Goal: Find contact information: Find contact information

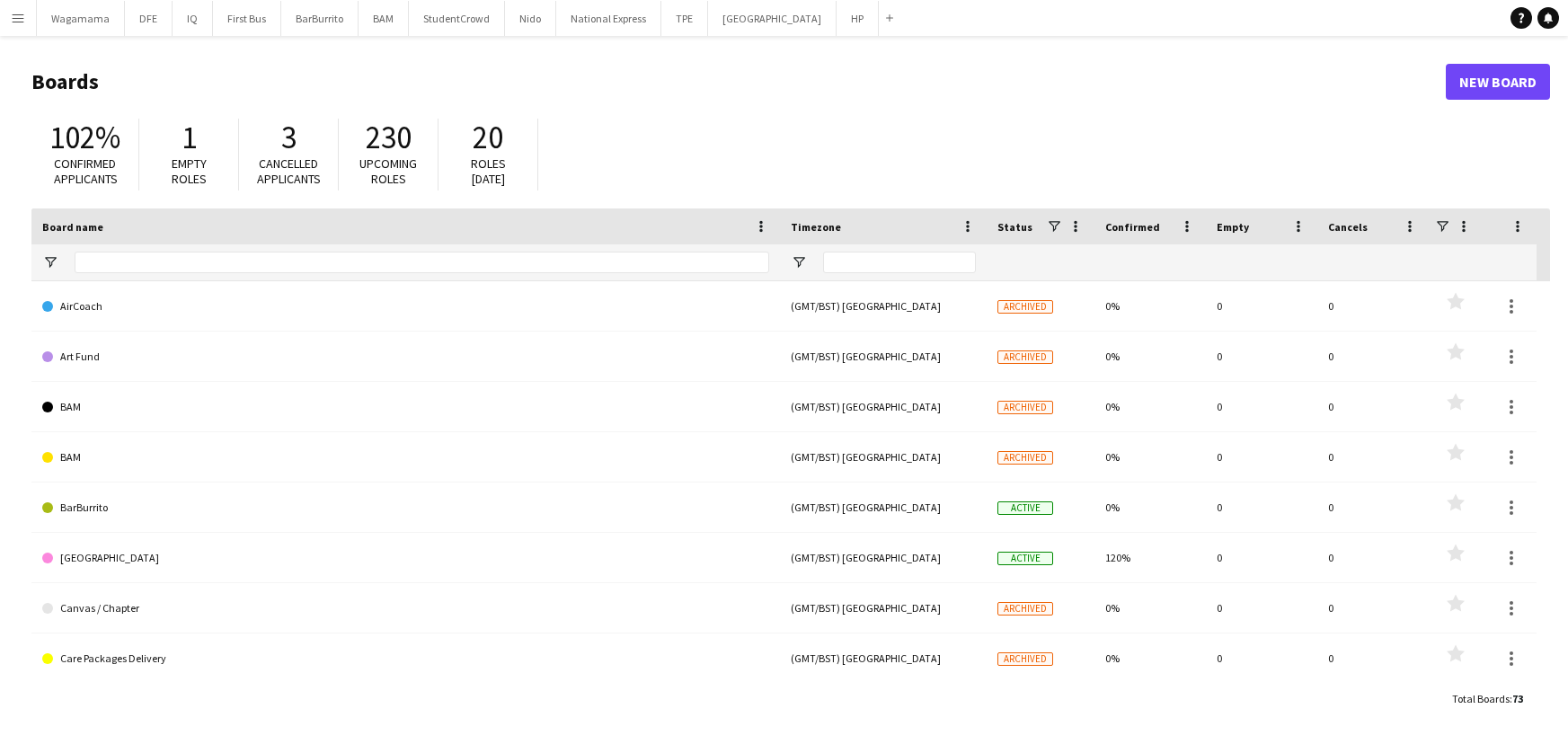
type input "**"
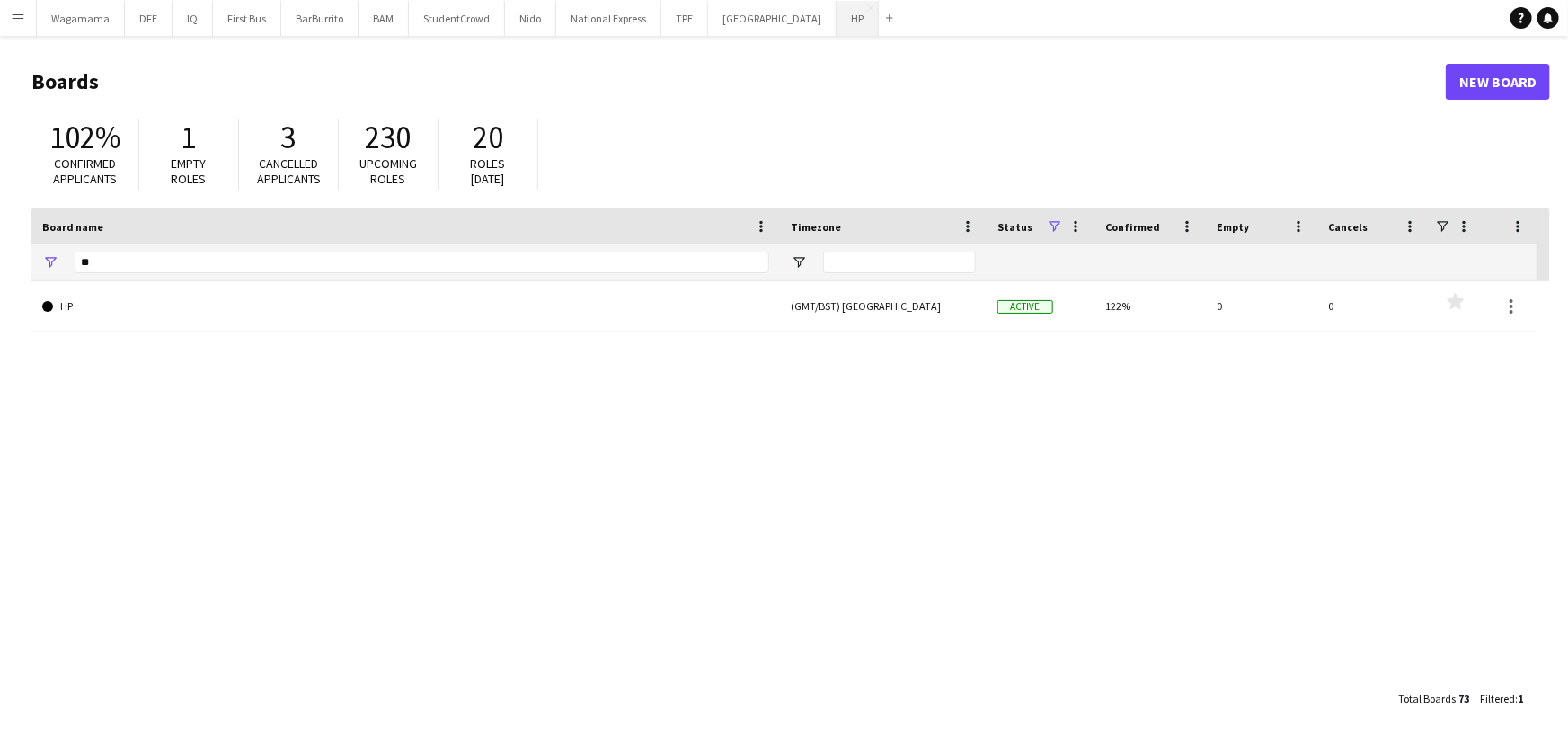
click at [837, 12] on button "HP Close" at bounding box center [858, 18] width 42 height 35
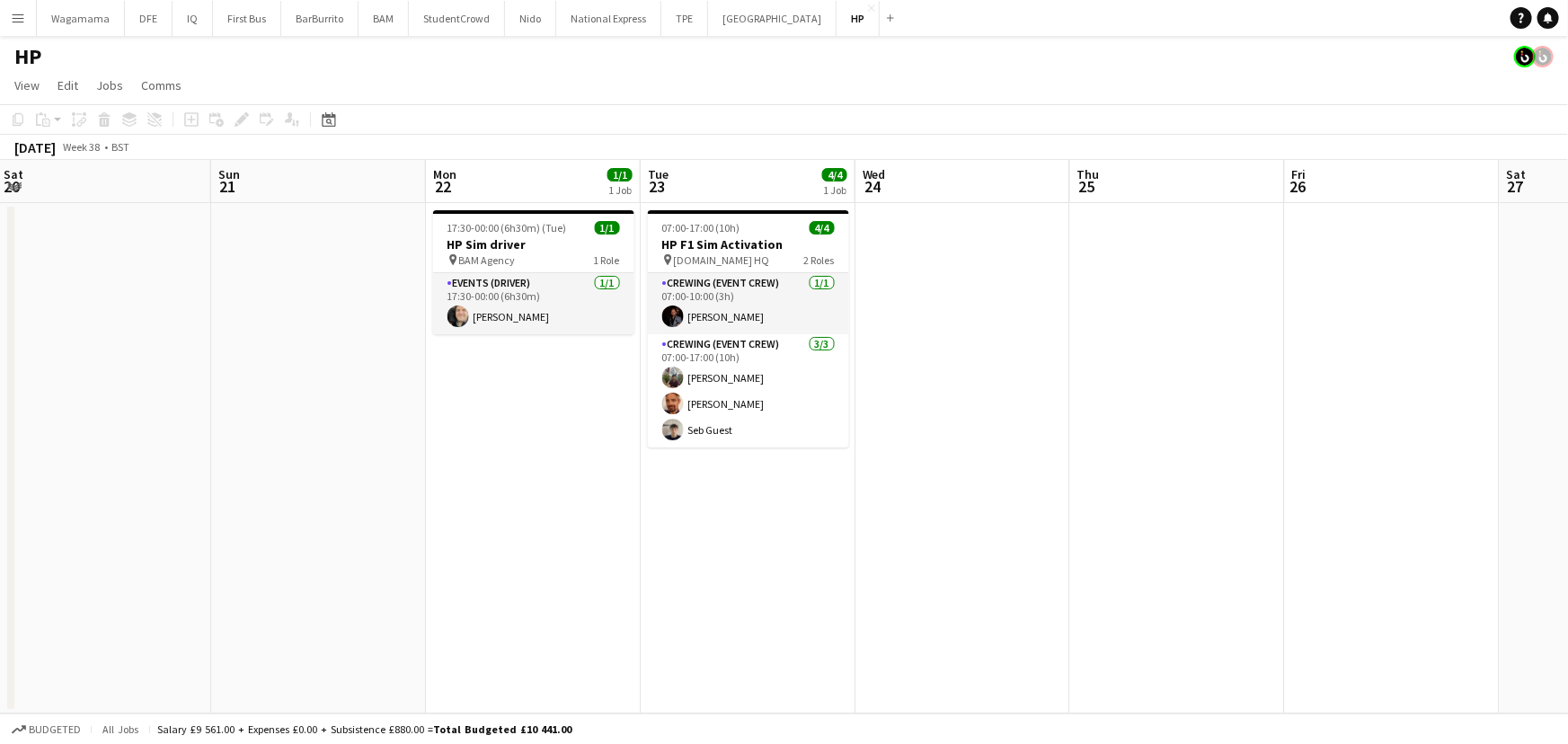
drag, startPoint x: 543, startPoint y: 370, endPoint x: 475, endPoint y: 379, distance: 68.6
click at [475, 379] on app-calendar-viewport "Tue 16 Wed 17 Thu 18 2/2 1 Job Fri 19 6/6 1 Job Sat 20 Sun 21 Mon 22 1/1 1 Job …" at bounding box center [784, 437] width 1568 height 554
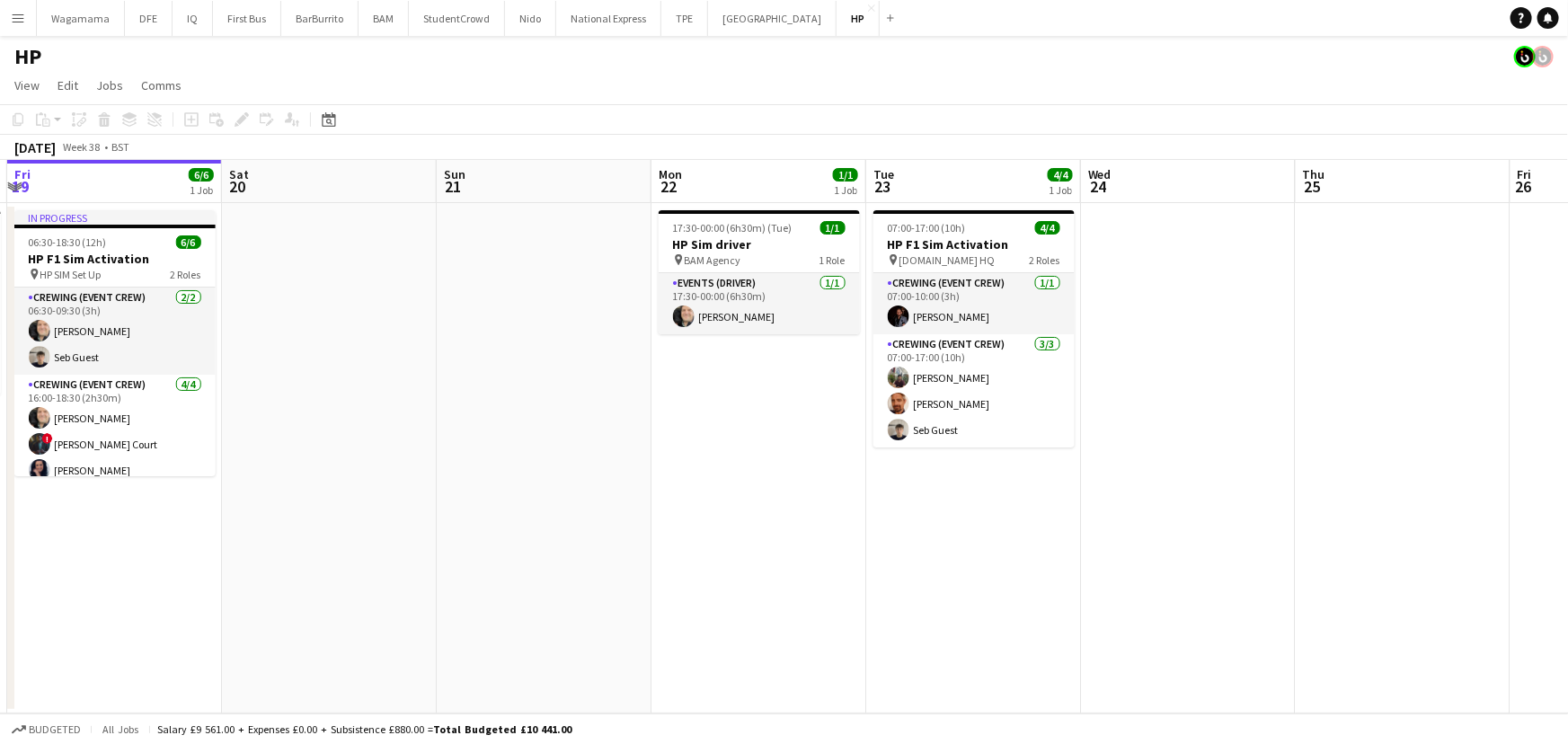
scroll to position [0, 702]
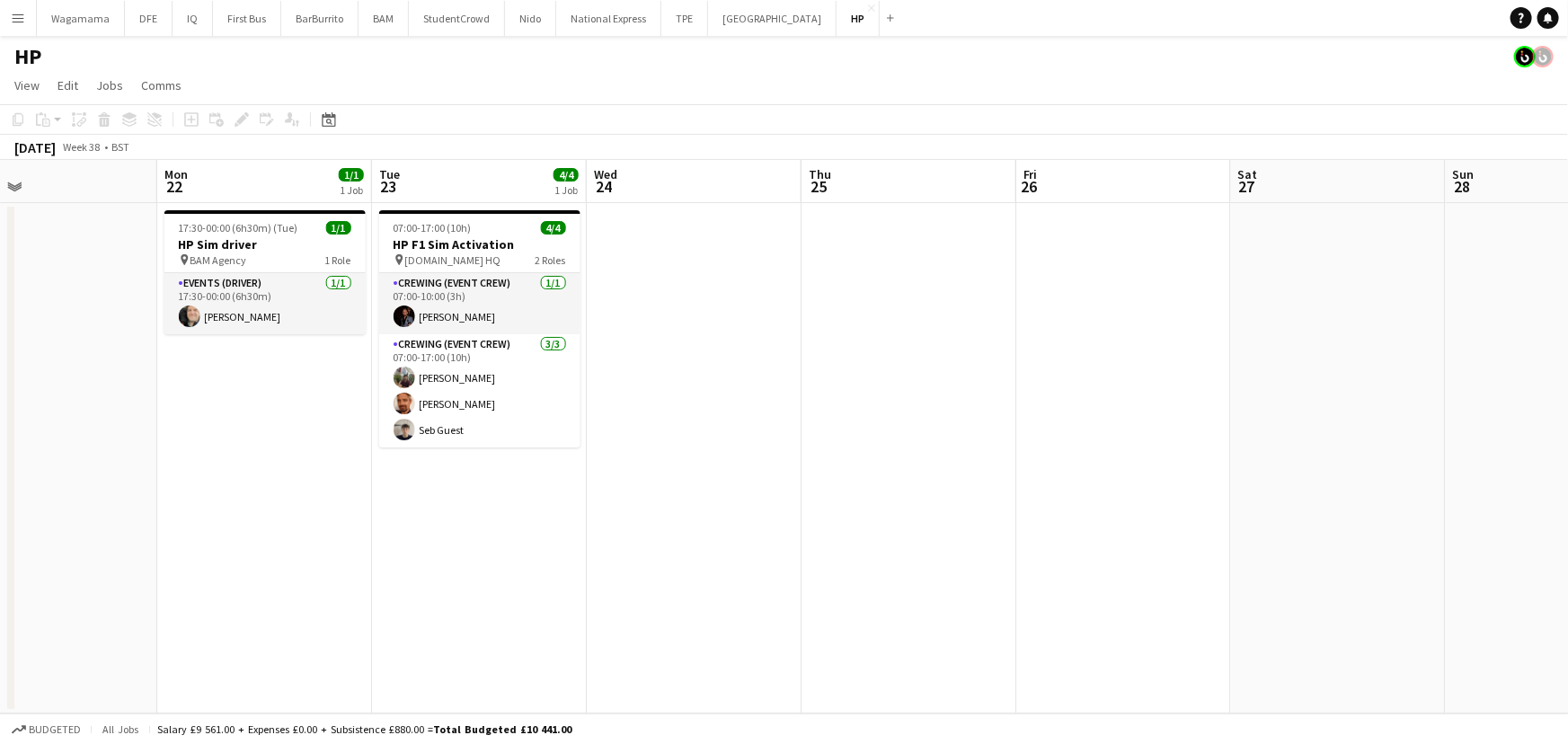
drag, startPoint x: 463, startPoint y: 370, endPoint x: 193, endPoint y: 379, distance: 270.1
click at [193, 379] on app-calendar-viewport "Thu 18 2/2 1 Job Fri 19 6/6 1 Job Sat 20 Sun 21 Mon 22 1/1 1 Job Tue 23 4/4 1 J…" at bounding box center [784, 437] width 1568 height 554
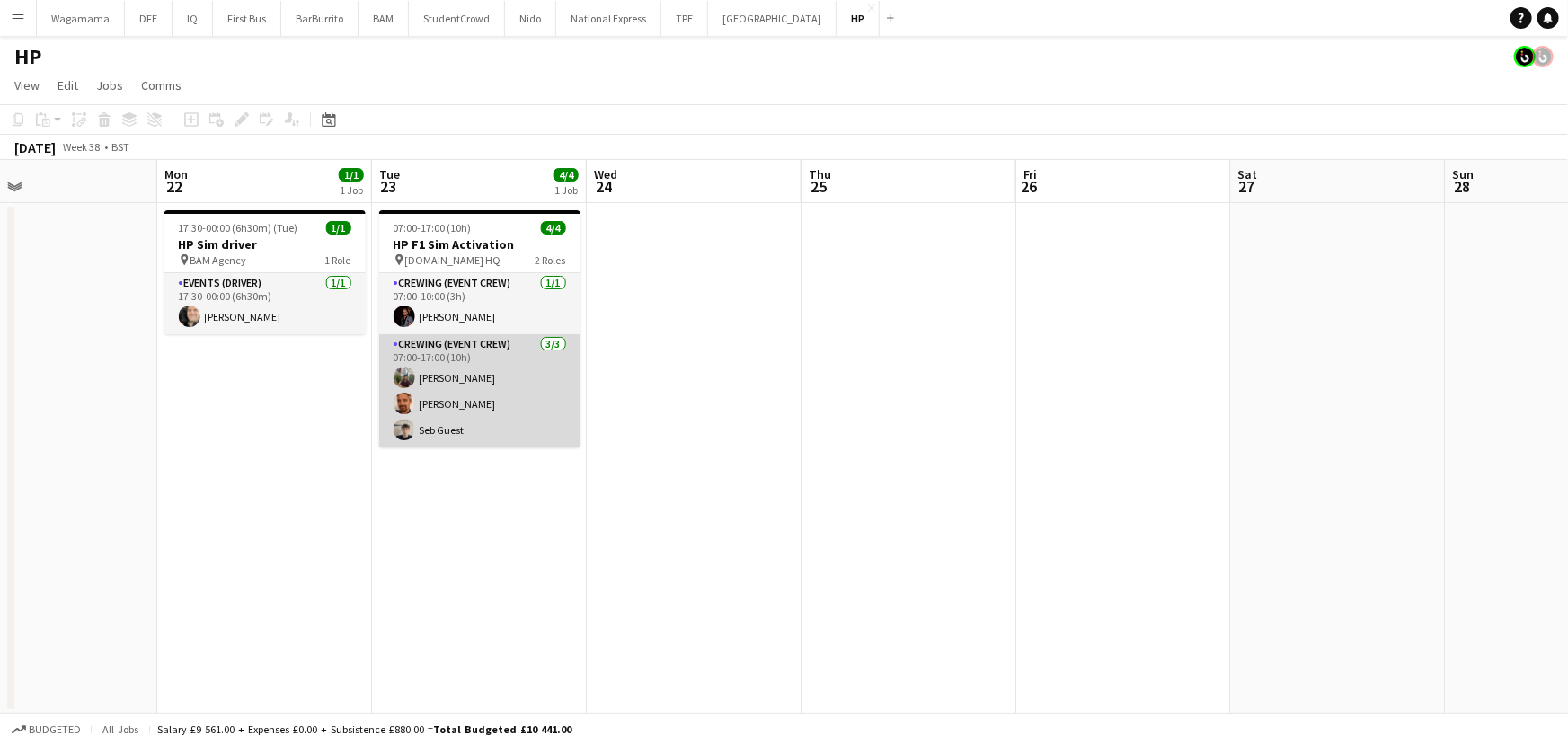
click at [480, 364] on app-card-role "Crewing (Event Crew) [DATE] 07:00-17:00 (10h) [PERSON_NAME] [PERSON_NAME] Seb G…" at bounding box center [479, 391] width 201 height 113
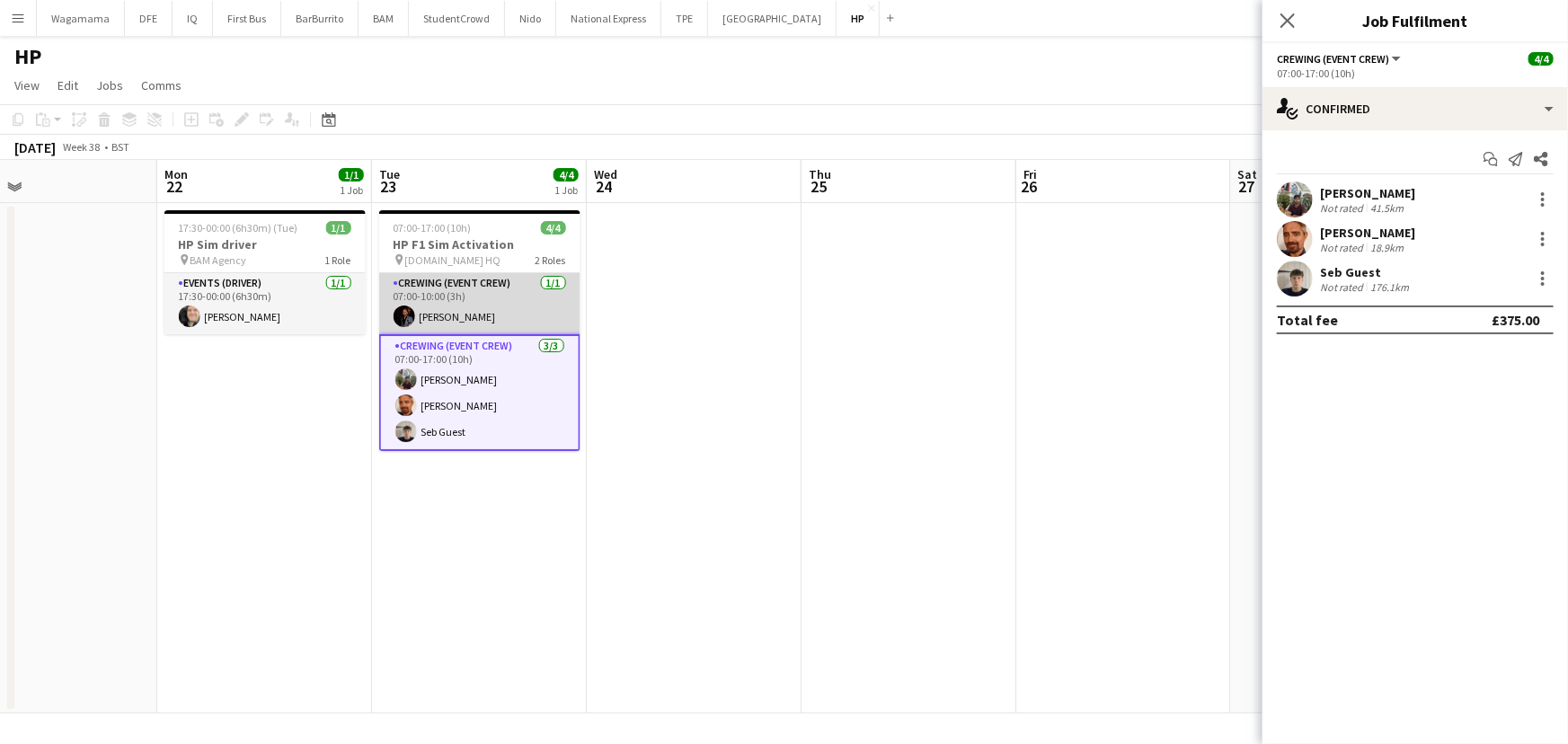
click at [477, 304] on app-card-role "Crewing (Event Crew) [DATE] 07:00-10:00 (3h) [PERSON_NAME]" at bounding box center [479, 303] width 201 height 61
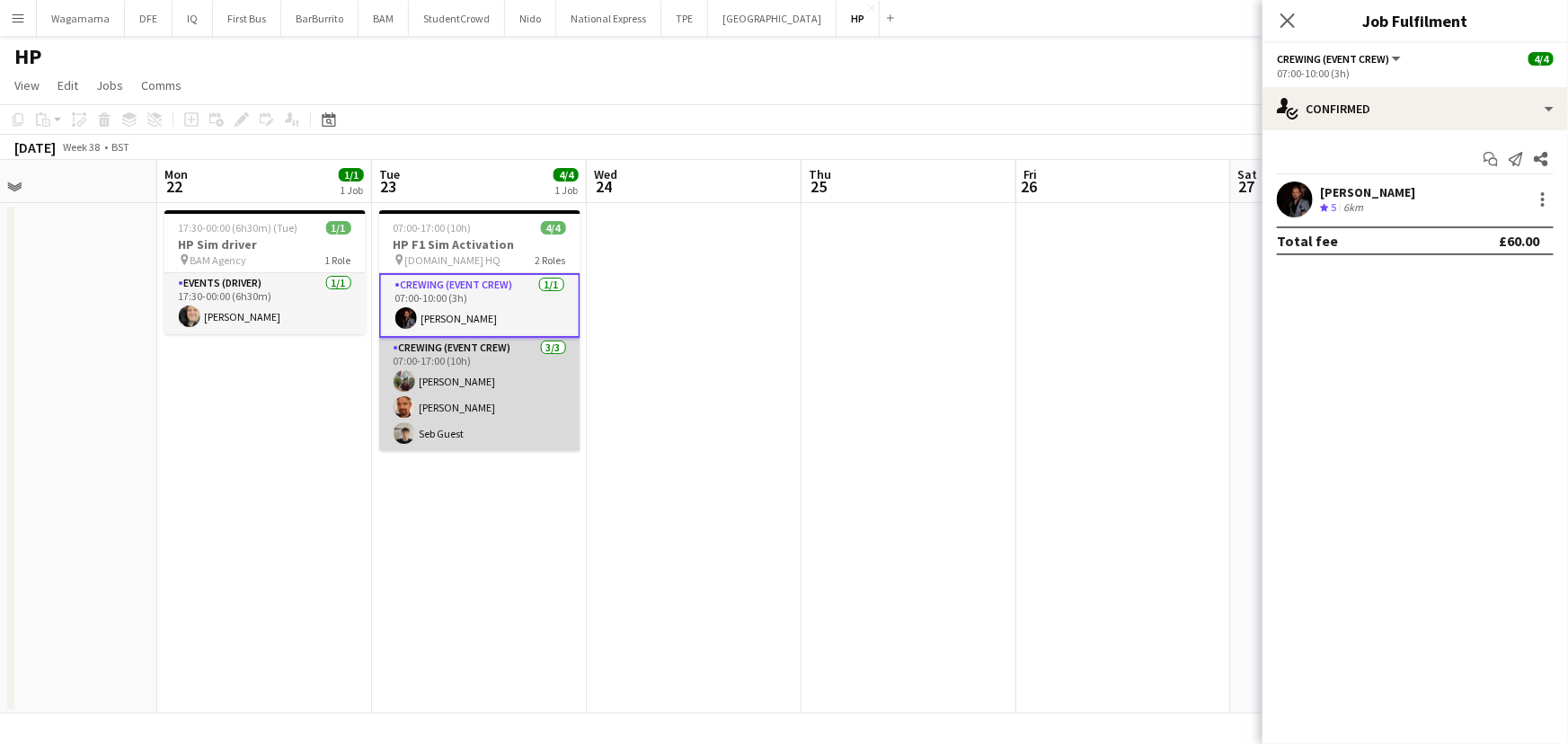
click at [472, 350] on app-card-role "Crewing (Event Crew) [DATE] 07:00-17:00 (10h) [PERSON_NAME] [PERSON_NAME] Seb G…" at bounding box center [479, 395] width 201 height 113
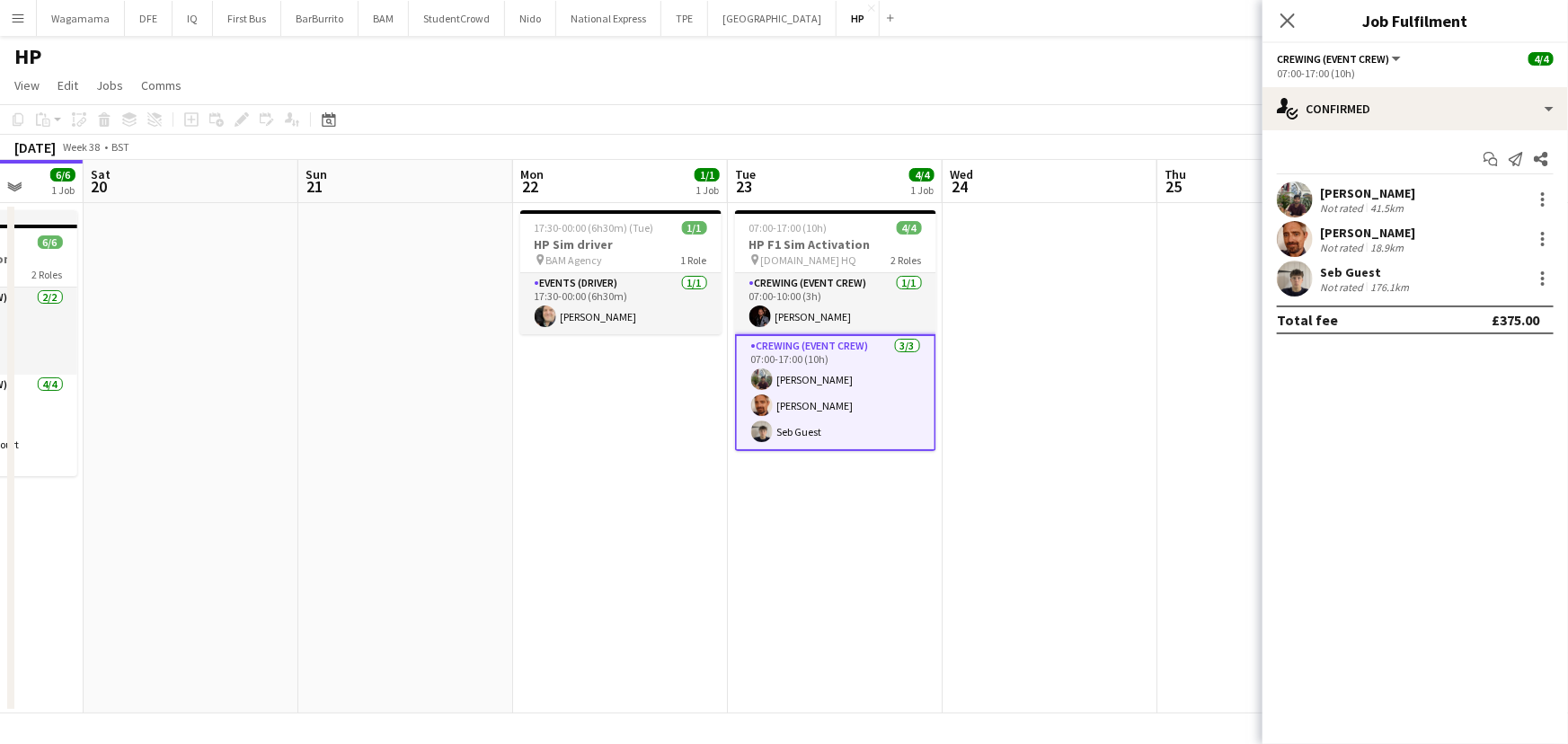
scroll to position [0, 507]
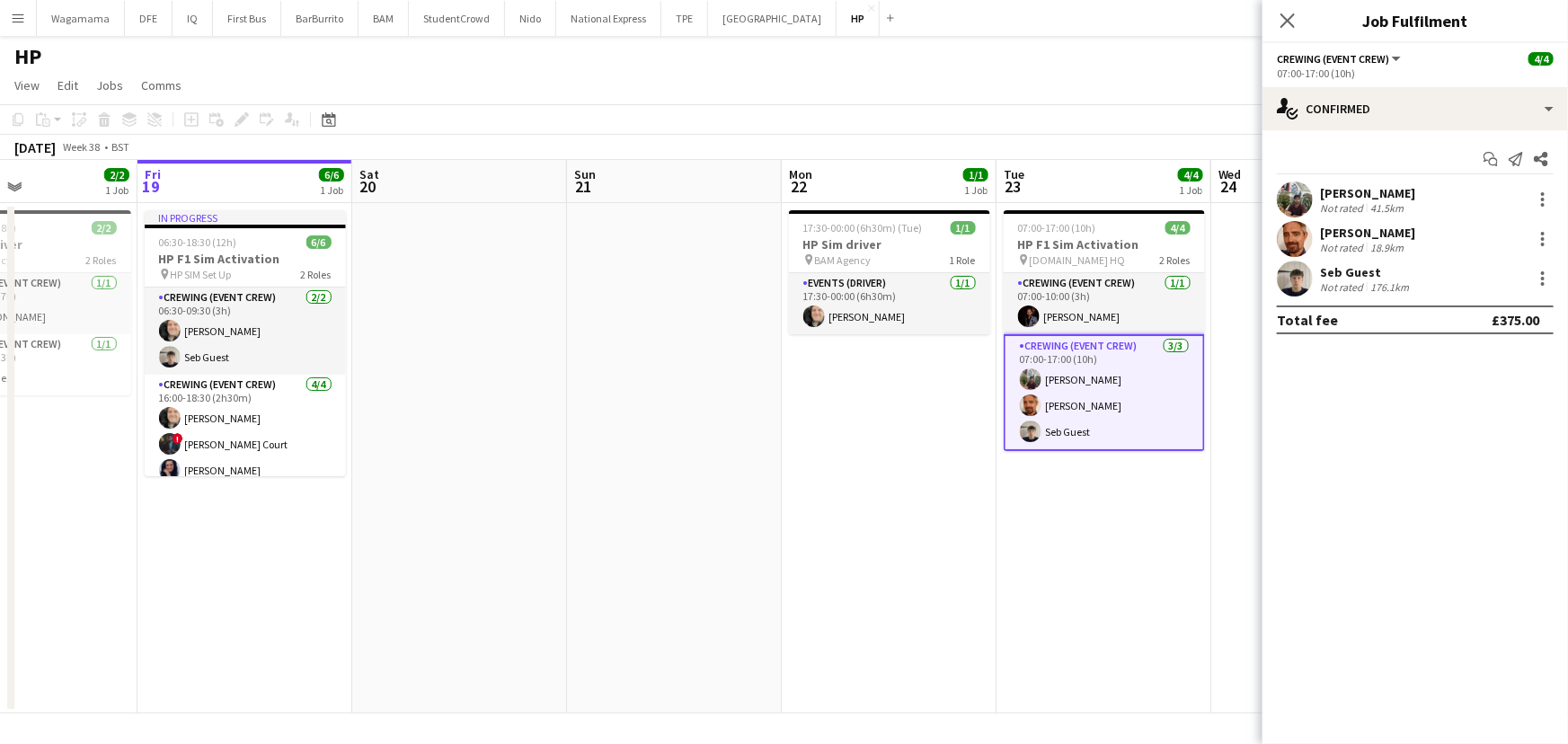
drag, startPoint x: 130, startPoint y: 462, endPoint x: 755, endPoint y: 455, distance: 625.0
click at [755, 455] on app-calendar-viewport "Tue 16 Wed 17 Thu 18 2/2 1 Job Fri 19 6/6 1 Job Sat 20 Sun 21 Mon 22 1/1 1 Job …" at bounding box center [784, 437] width 1568 height 554
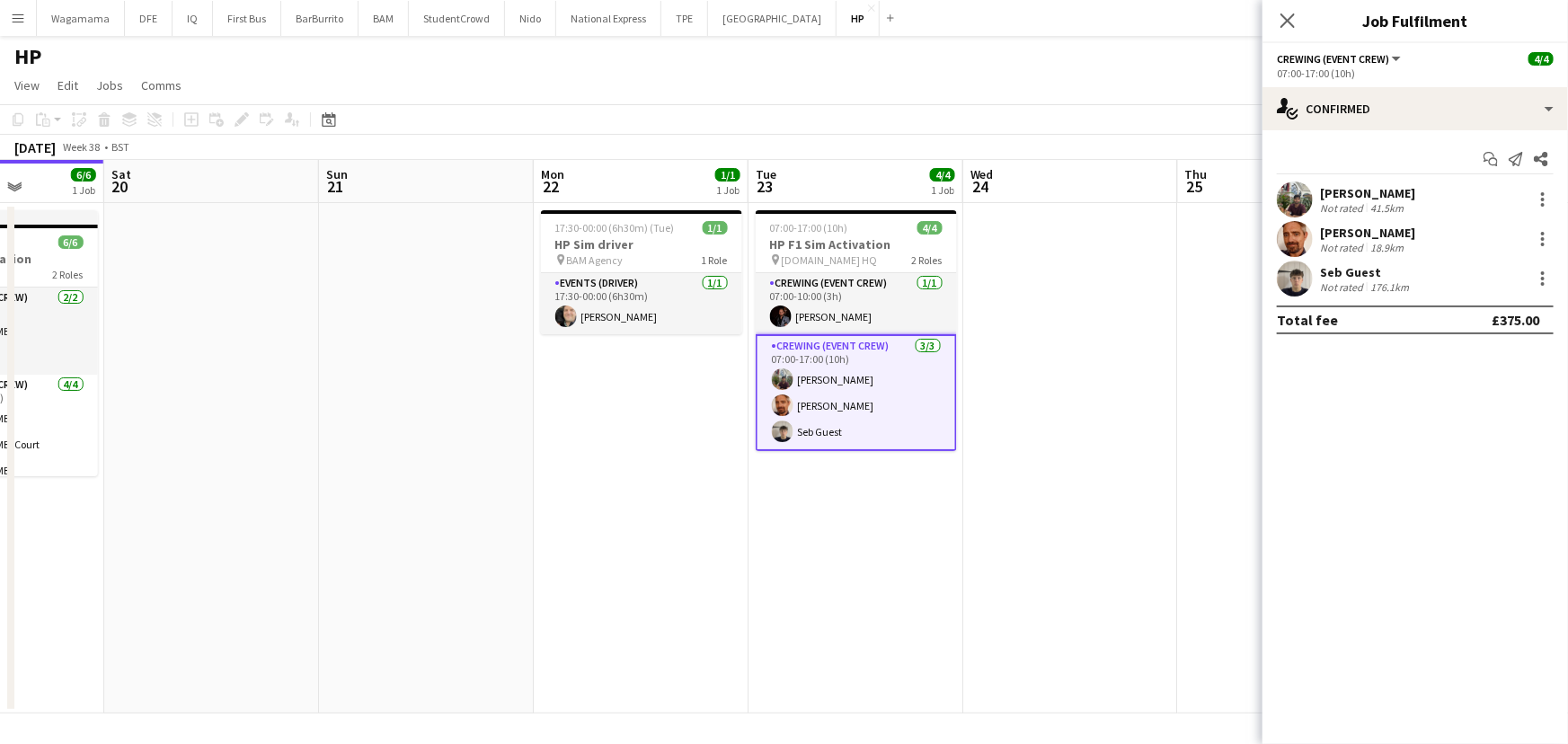
scroll to position [0, 537]
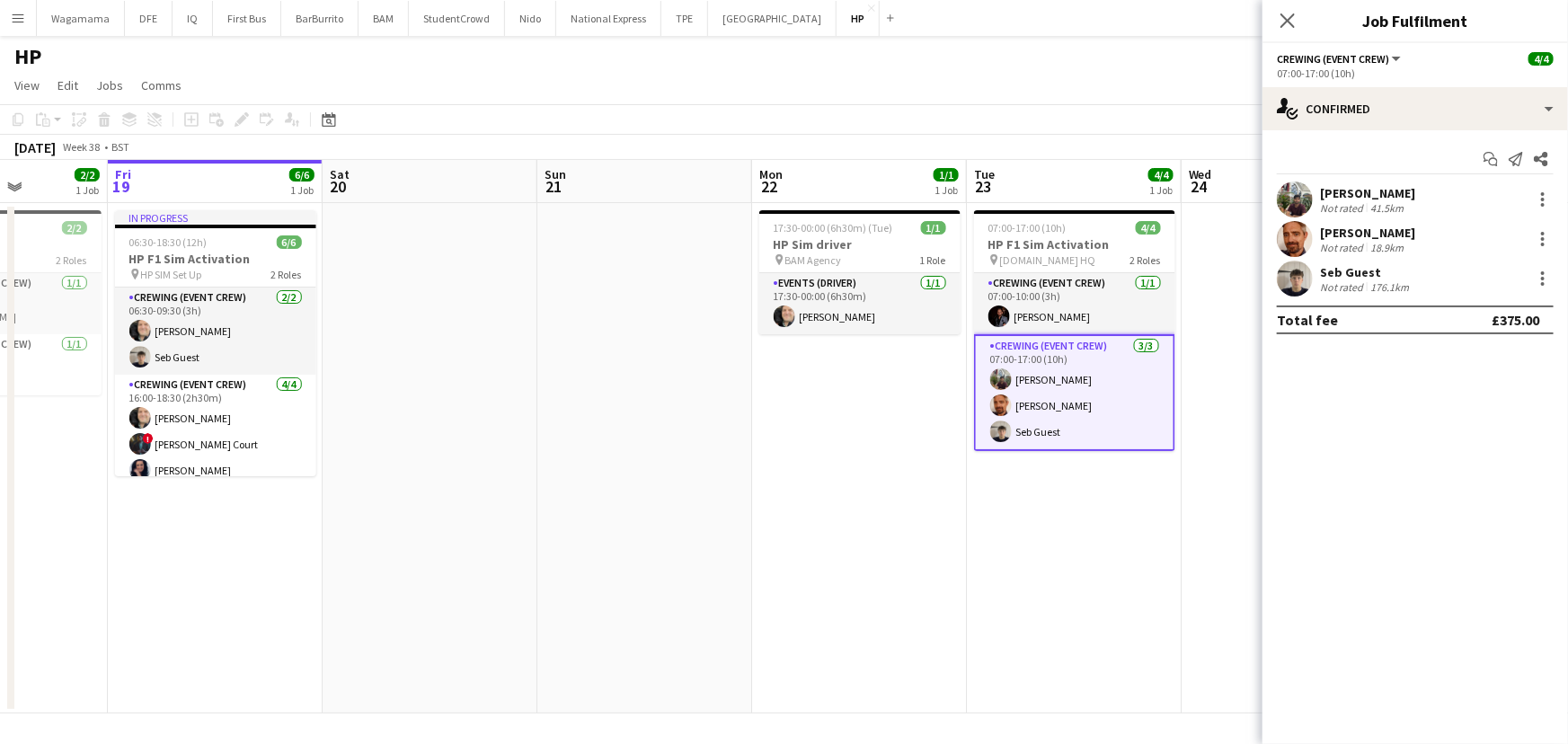
drag, startPoint x: 395, startPoint y: 426, endPoint x: 243, endPoint y: 426, distance: 152.0
click at [243, 426] on app-calendar-viewport "Tue 16 Wed 17 Thu 18 2/2 1 Job Fri 19 6/6 1 Job Sat 20 Sun 21 Mon 22 1/1 1 Job …" at bounding box center [784, 437] width 1568 height 554
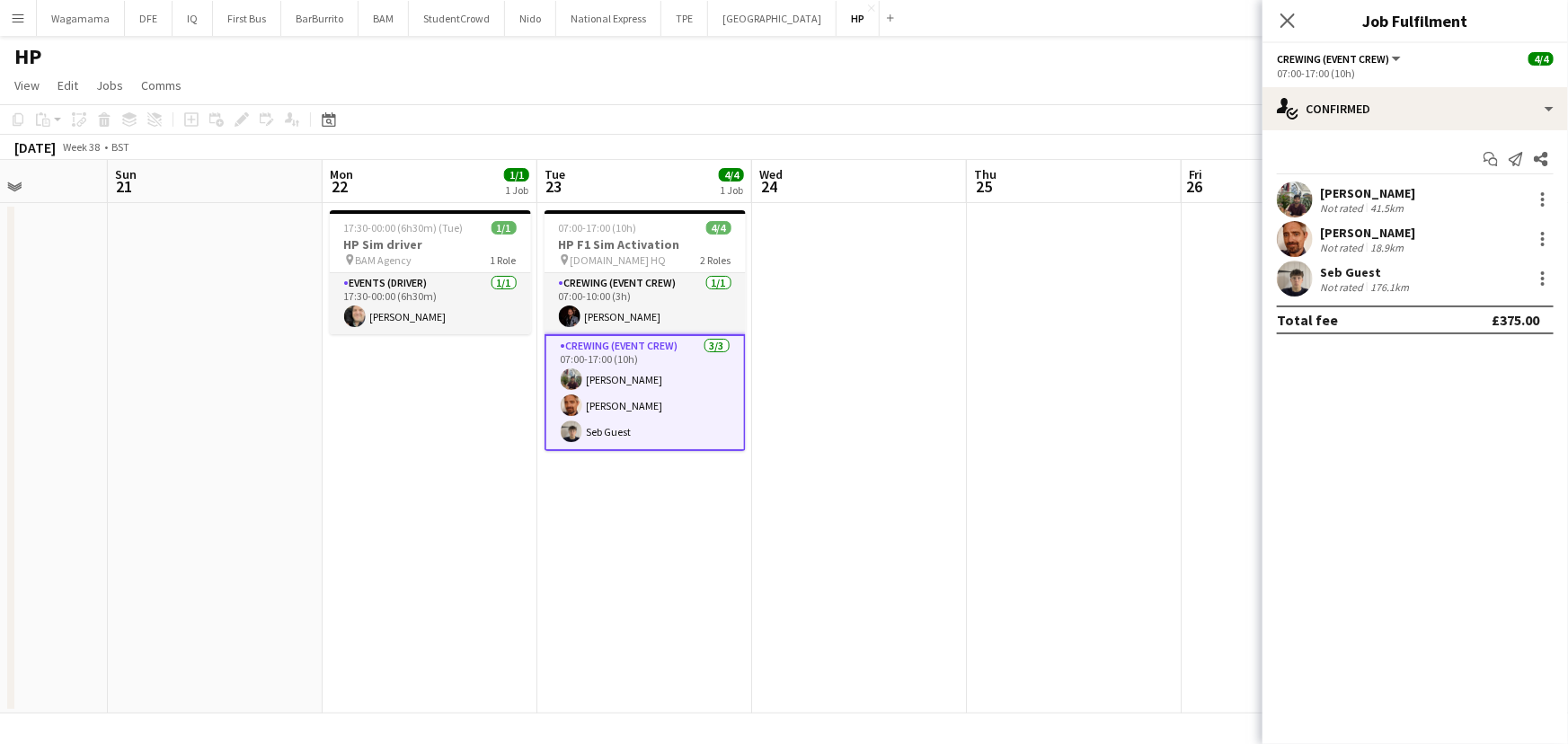
click at [668, 426] on app-card-role "Crewing (Event Crew) [DATE] 07:00-17:00 (10h) [PERSON_NAME] [PERSON_NAME] Seb G…" at bounding box center [645, 393] width 201 height 117
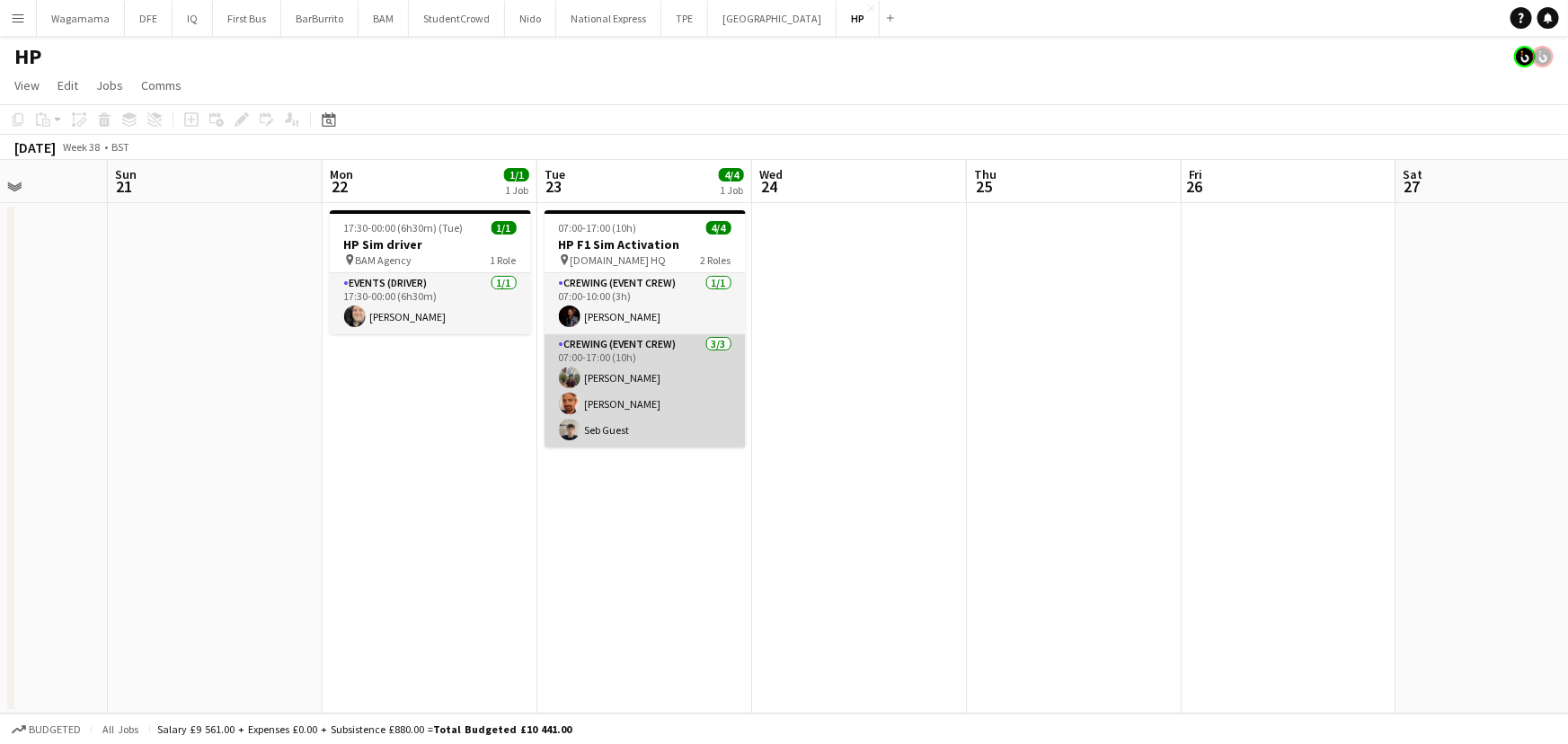
click at [681, 423] on app-card-role "Crewing (Event Crew) [DATE] 07:00-17:00 (10h) [PERSON_NAME] [PERSON_NAME] Seb G…" at bounding box center [645, 391] width 201 height 113
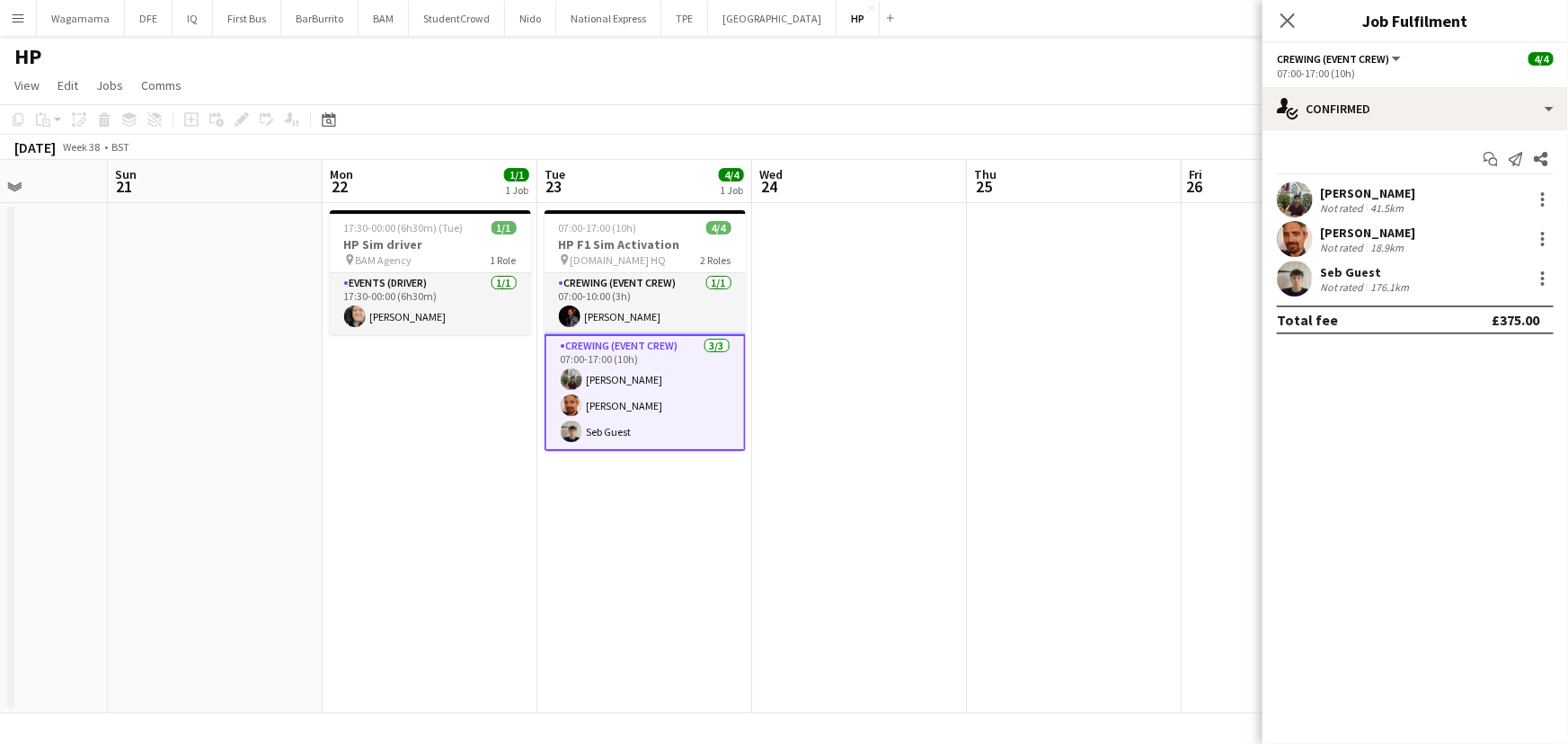
click at [1320, 280] on div "Not rated" at bounding box center [1343, 287] width 47 height 14
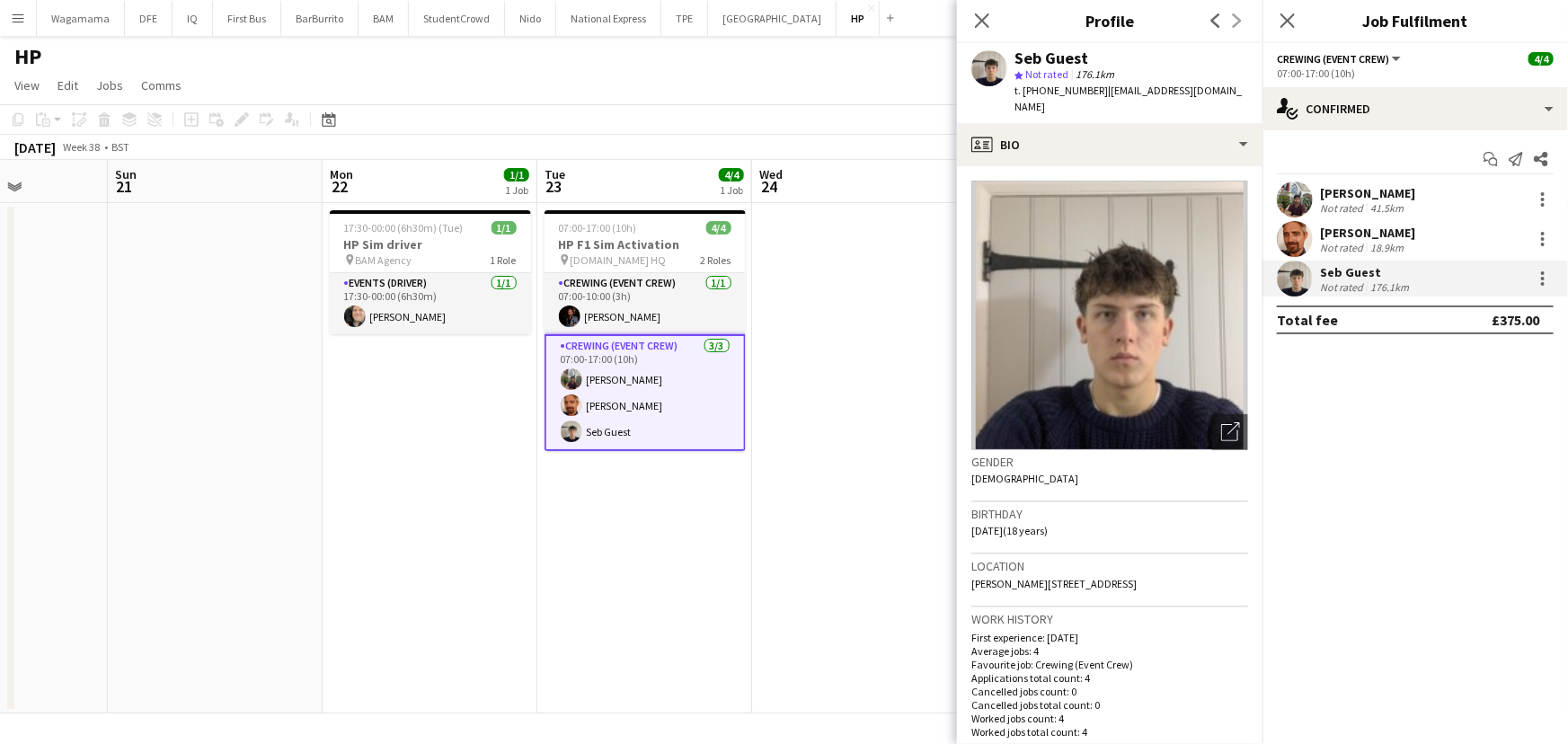
click at [1090, 577] on span "[PERSON_NAME][STREET_ADDRESS]" at bounding box center [1054, 584] width 165 height 14
copy span "[PERSON_NAME][STREET_ADDRESS]"
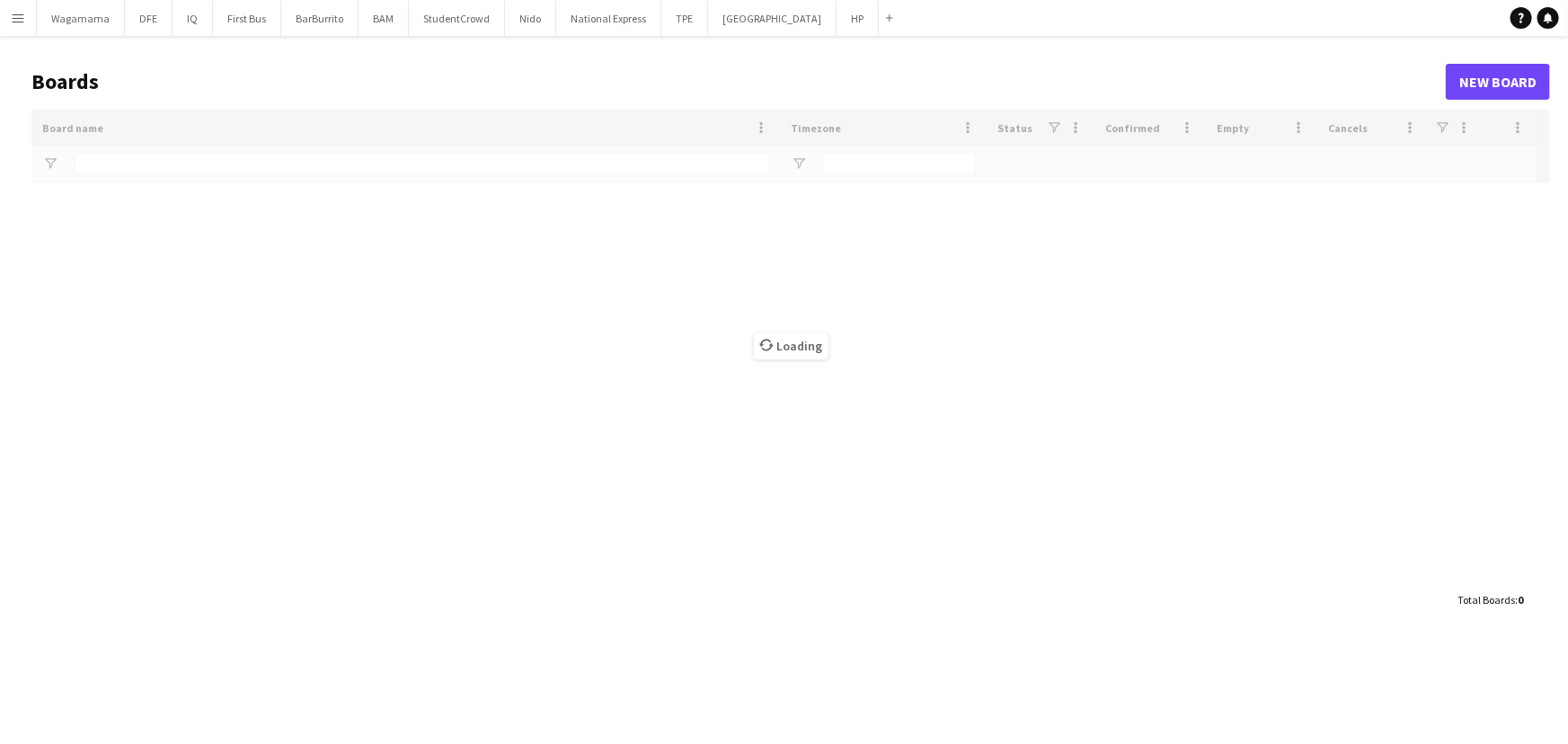
type input "**"
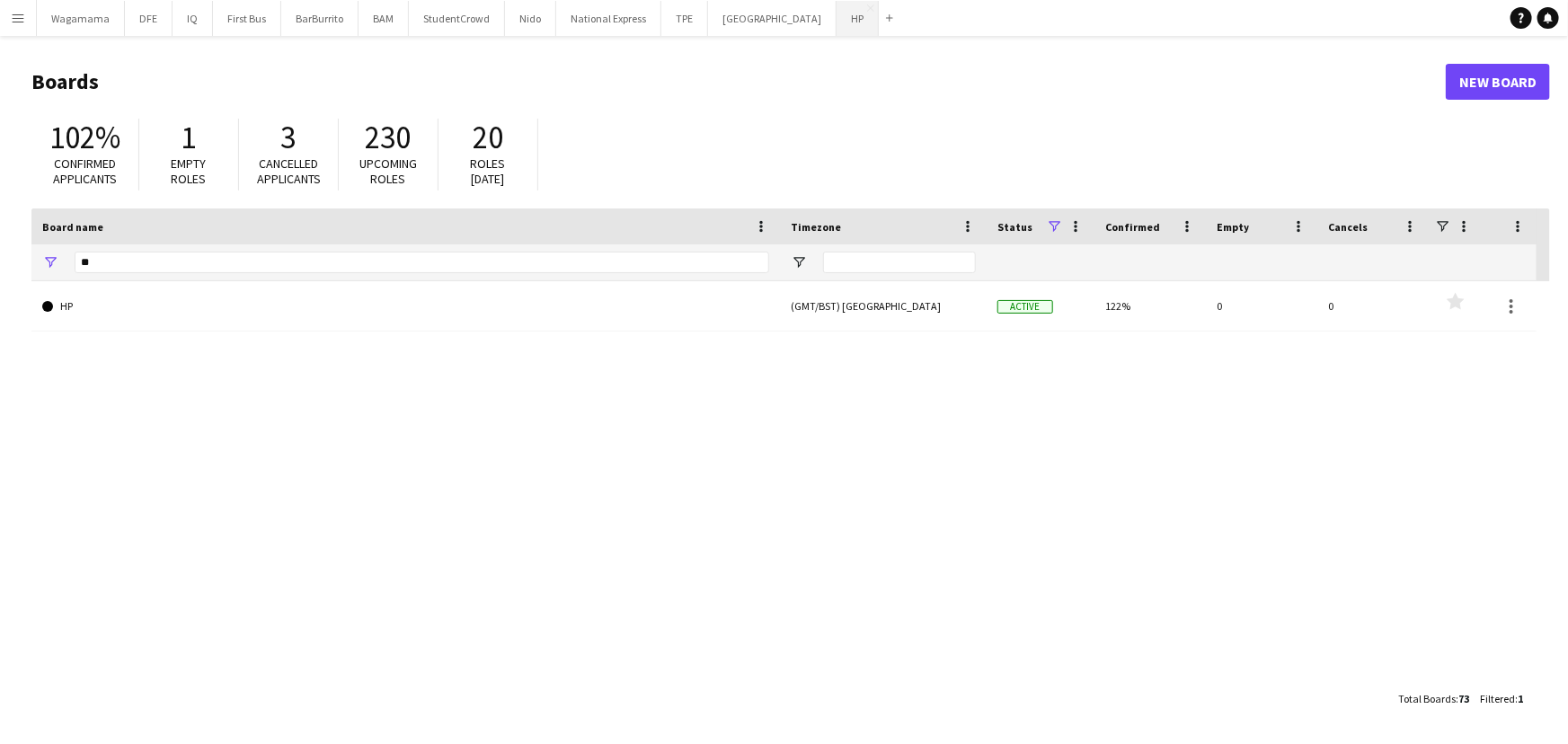
click at [837, 18] on button "HP Close" at bounding box center [858, 18] width 42 height 35
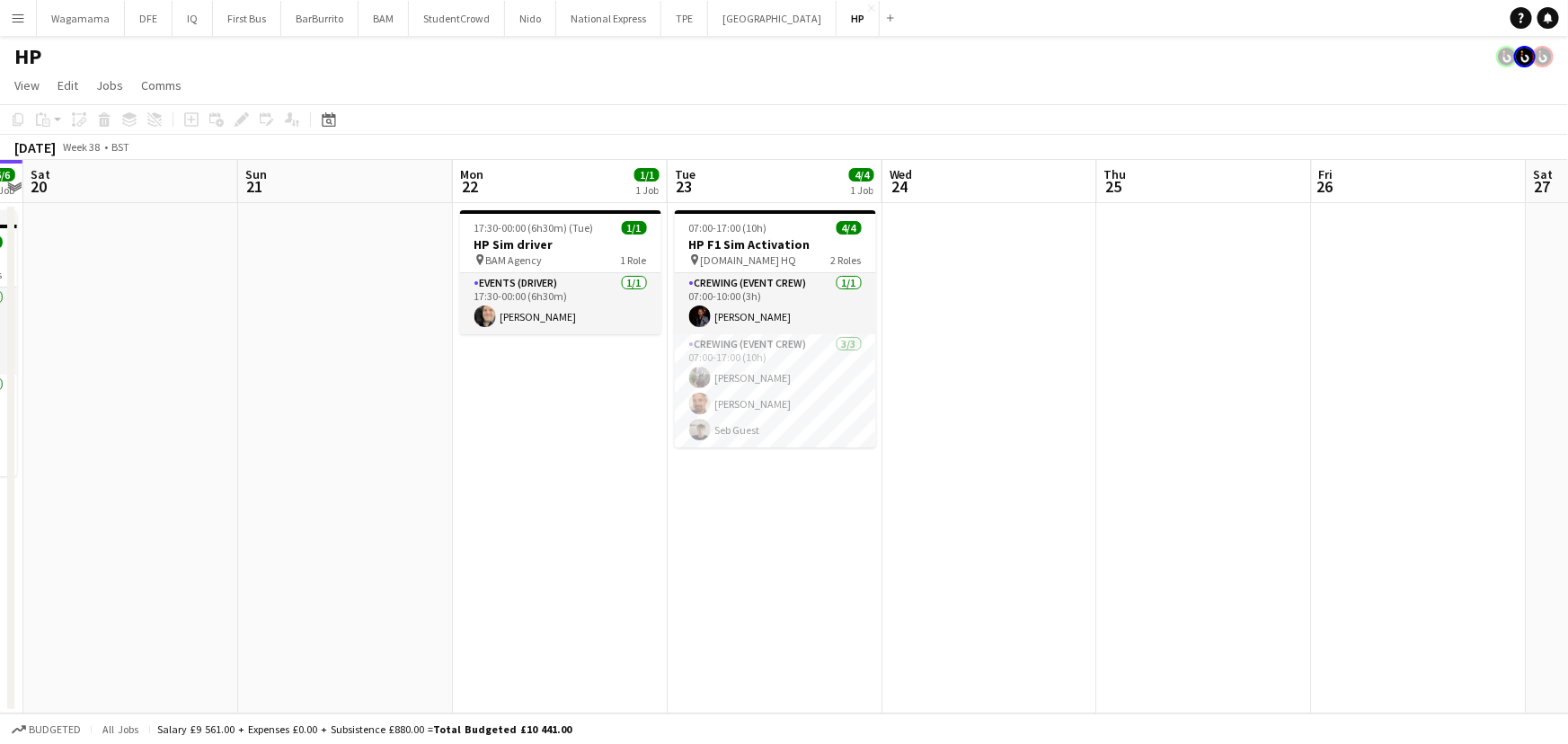
drag, startPoint x: 880, startPoint y: 334, endPoint x: 510, endPoint y: 343, distance: 370.1
click at [510, 343] on app-calendar-viewport "Tue 16 Wed 17 Thu 18 2/2 1 Job Fri 19 6/6 1 Job Sat 20 Sun 21 Mon 22 1/1 1 Job …" at bounding box center [784, 437] width 1568 height 554
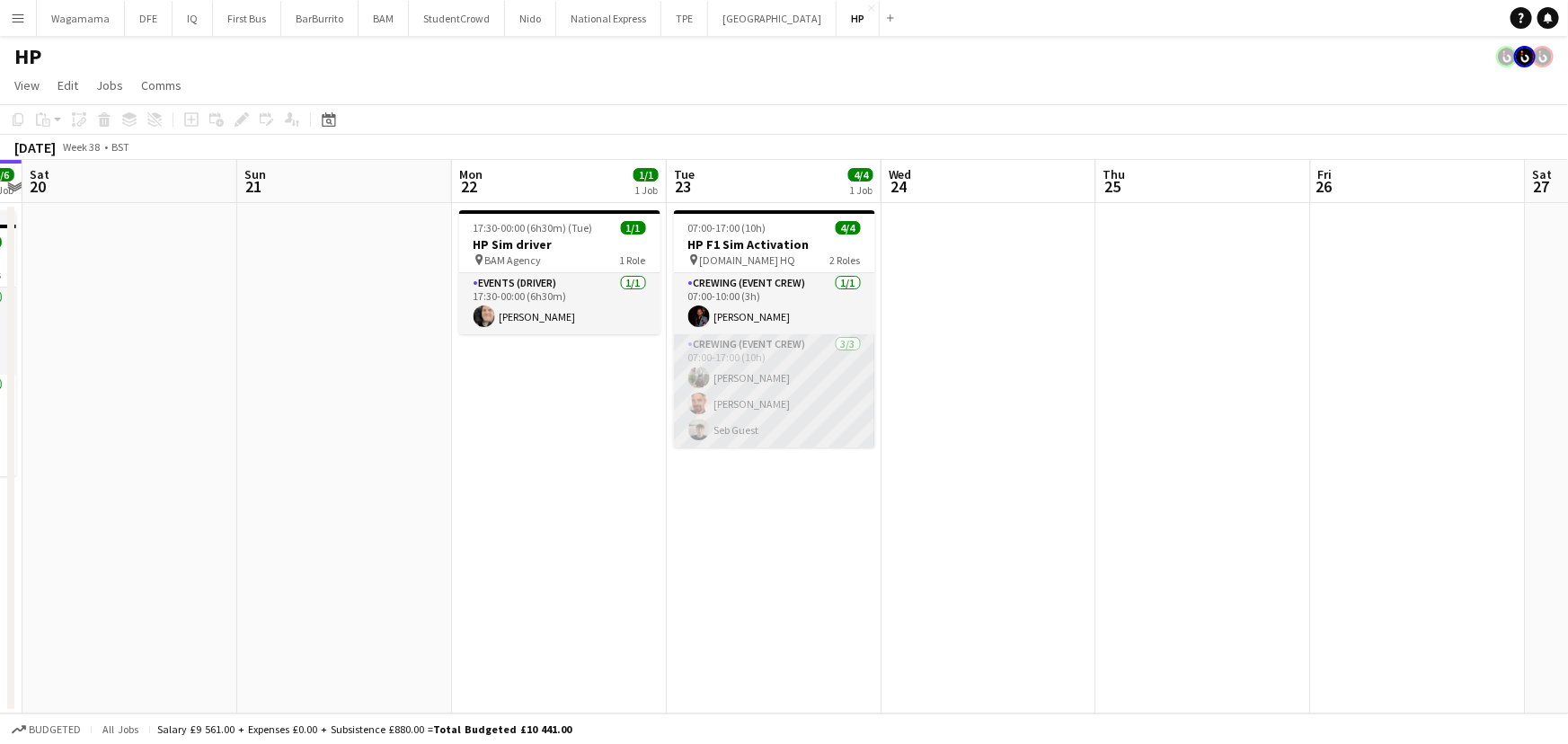
click at [755, 395] on app-card-role "Crewing (Event Crew) [DATE] 07:00-17:00 (10h) [PERSON_NAME] [PERSON_NAME] Seb G…" at bounding box center [775, 391] width 201 height 113
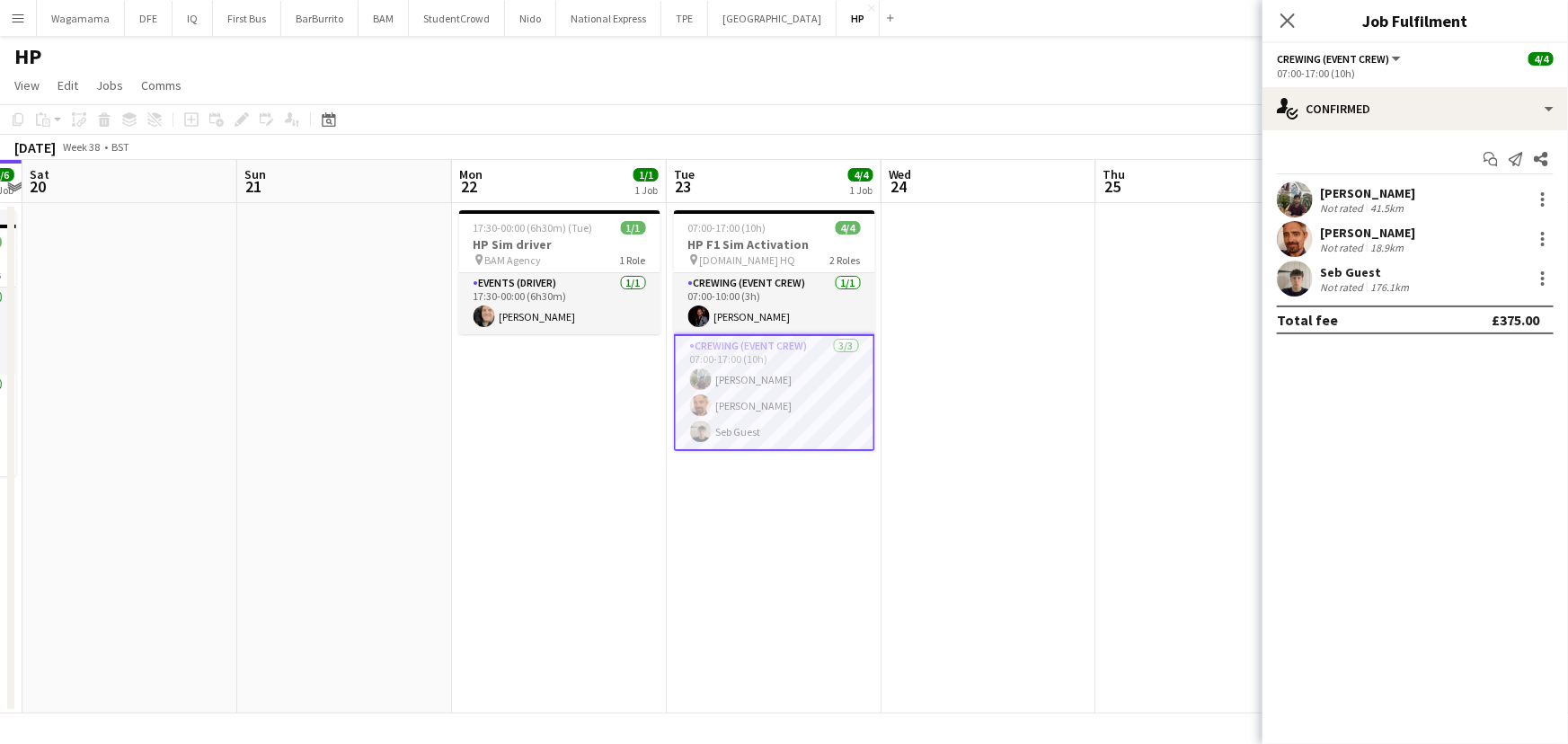
click at [1392, 183] on div "[PERSON_NAME] Not rated 41.5km" at bounding box center [1415, 200] width 305 height 36
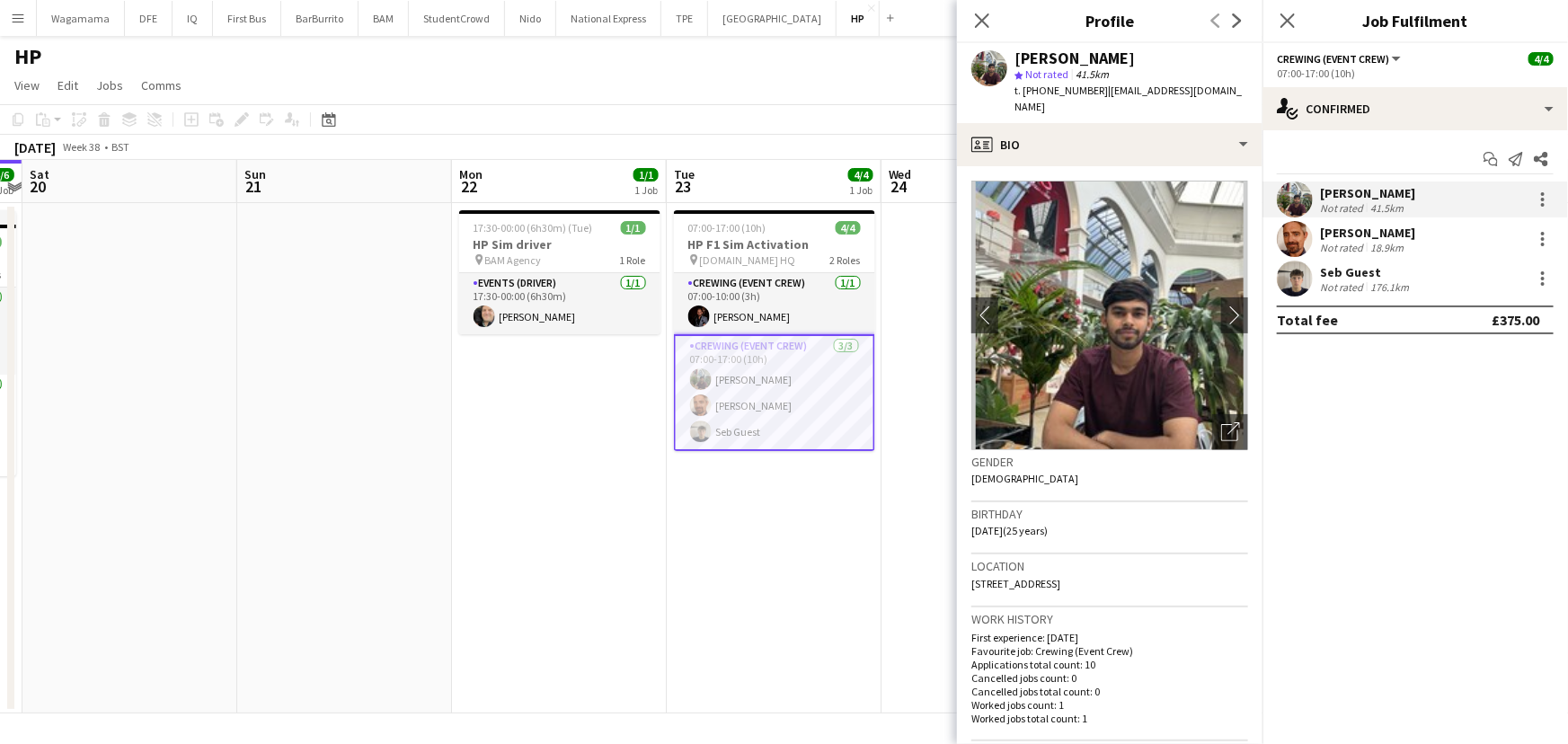
drag, startPoint x: 1223, startPoint y: 90, endPoint x: 1104, endPoint y: 98, distance: 119.3
click at [1104, 98] on div "[PERSON_NAME] star Not rated 41.5km t. [PHONE_NUMBER] | [EMAIL_ADDRESS][DOMAIN_…" at bounding box center [1110, 83] width 305 height 80
copy span "[EMAIL_ADDRESS][DOMAIN_NAME]"
click at [1383, 243] on div "18.9km" at bounding box center [1387, 248] width 41 height 14
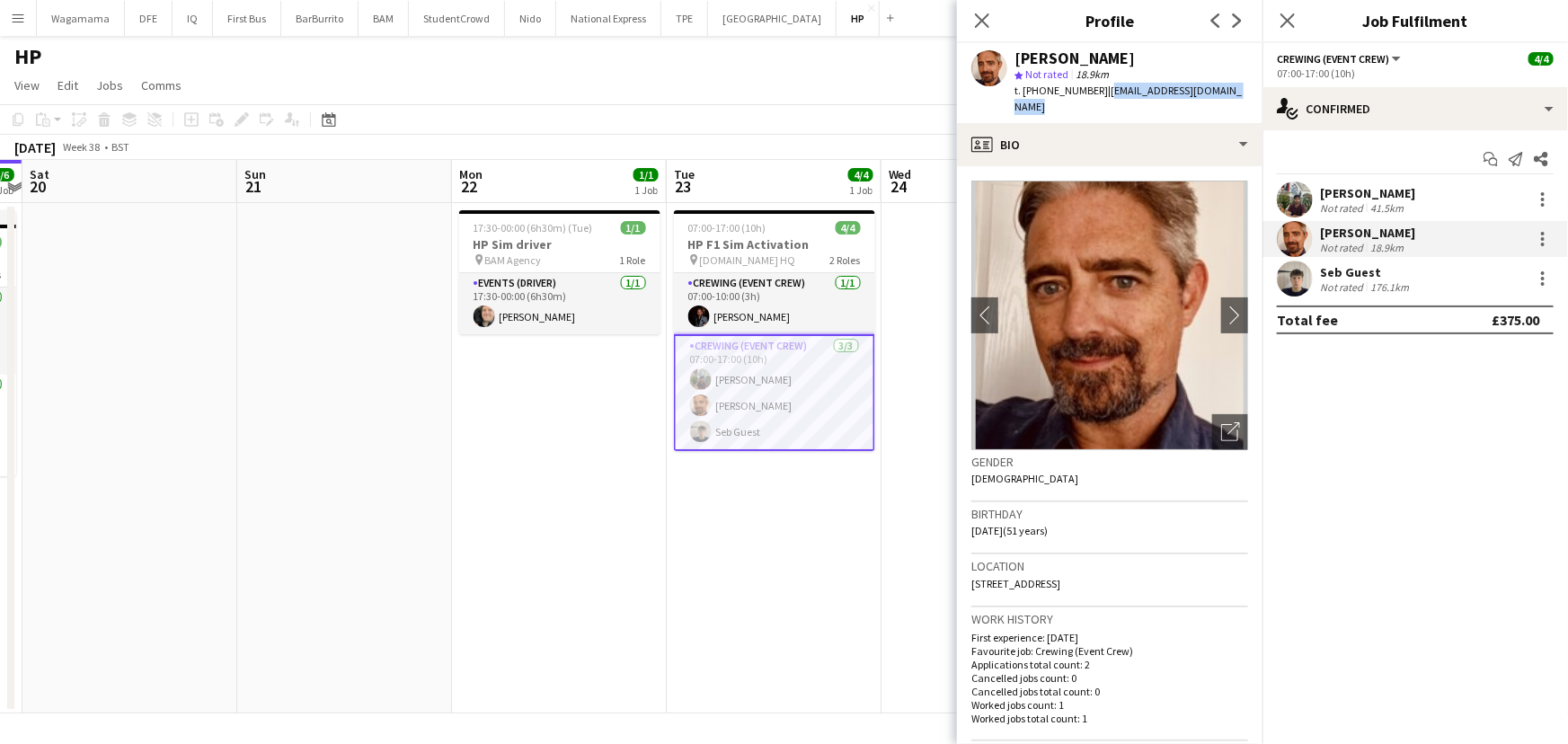
drag, startPoint x: 1244, startPoint y: 87, endPoint x: 1101, endPoint y: 94, distance: 143.2
click at [1101, 94] on div "[PERSON_NAME] star Not rated 18.9km t. [PHONE_NUMBER] | [EMAIL_ADDRESS][DOMAIN_…" at bounding box center [1110, 83] width 305 height 80
copy span "[EMAIL_ADDRESS][DOMAIN_NAME]"
drag, startPoint x: 1354, startPoint y: 276, endPoint x: 1351, endPoint y: 266, distance: 10.4
click at [1354, 276] on div "Seb Guest" at bounding box center [1366, 273] width 92 height 16
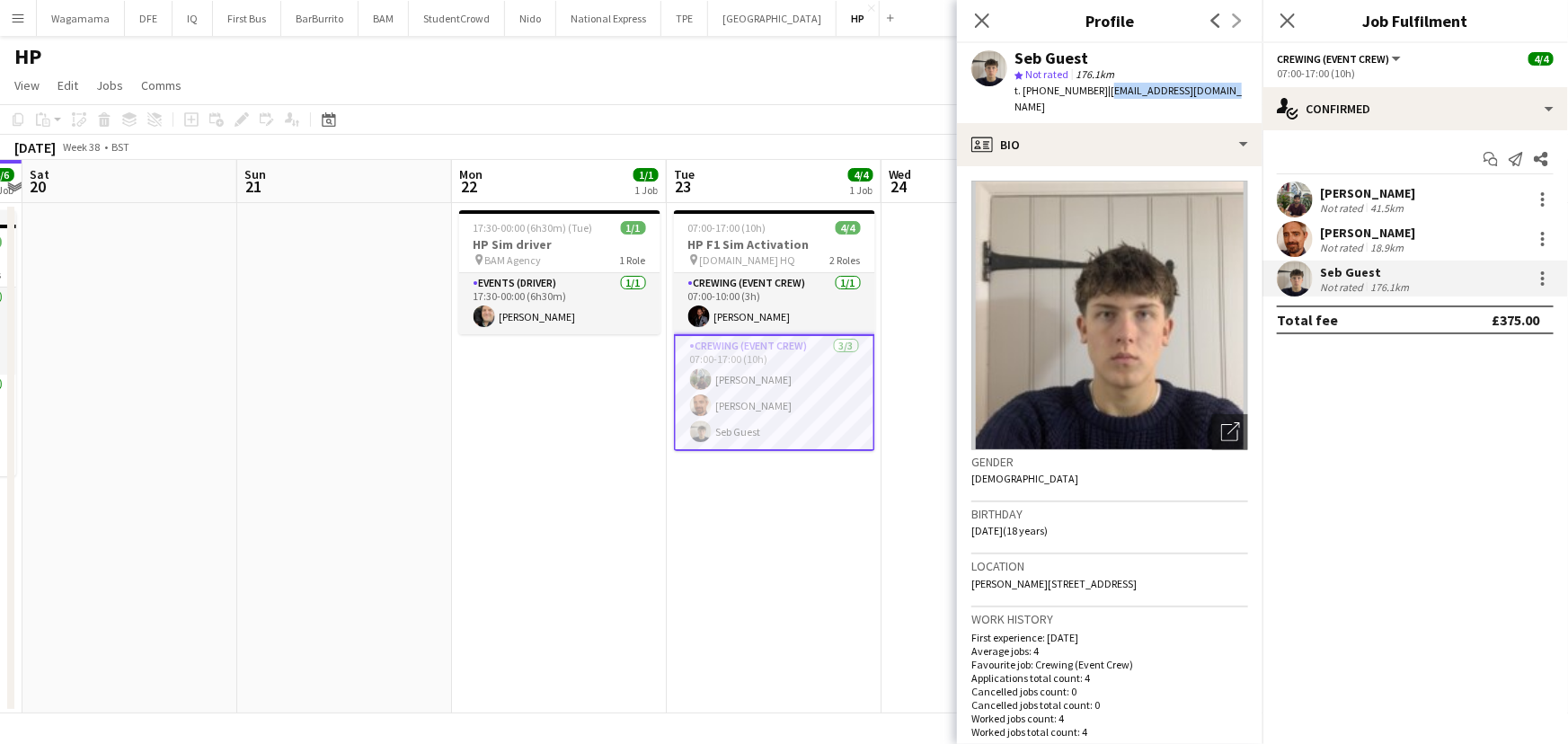
drag, startPoint x: 1202, startPoint y: 89, endPoint x: 1099, endPoint y: 90, distance: 103.0
click at [1099, 90] on div "Seb Guest star Not rated 176.1km t. [PHONE_NUMBER] | [EMAIL_ADDRESS][DOMAIN_NAM…" at bounding box center [1110, 83] width 305 height 80
copy span "[EMAIL_ADDRESS][DOMAIN_NAME]"
click at [743, 305] on app-card-role "Crewing (Event Crew) [DATE] 07:00-10:00 (3h) [PERSON_NAME]" at bounding box center [775, 303] width 201 height 61
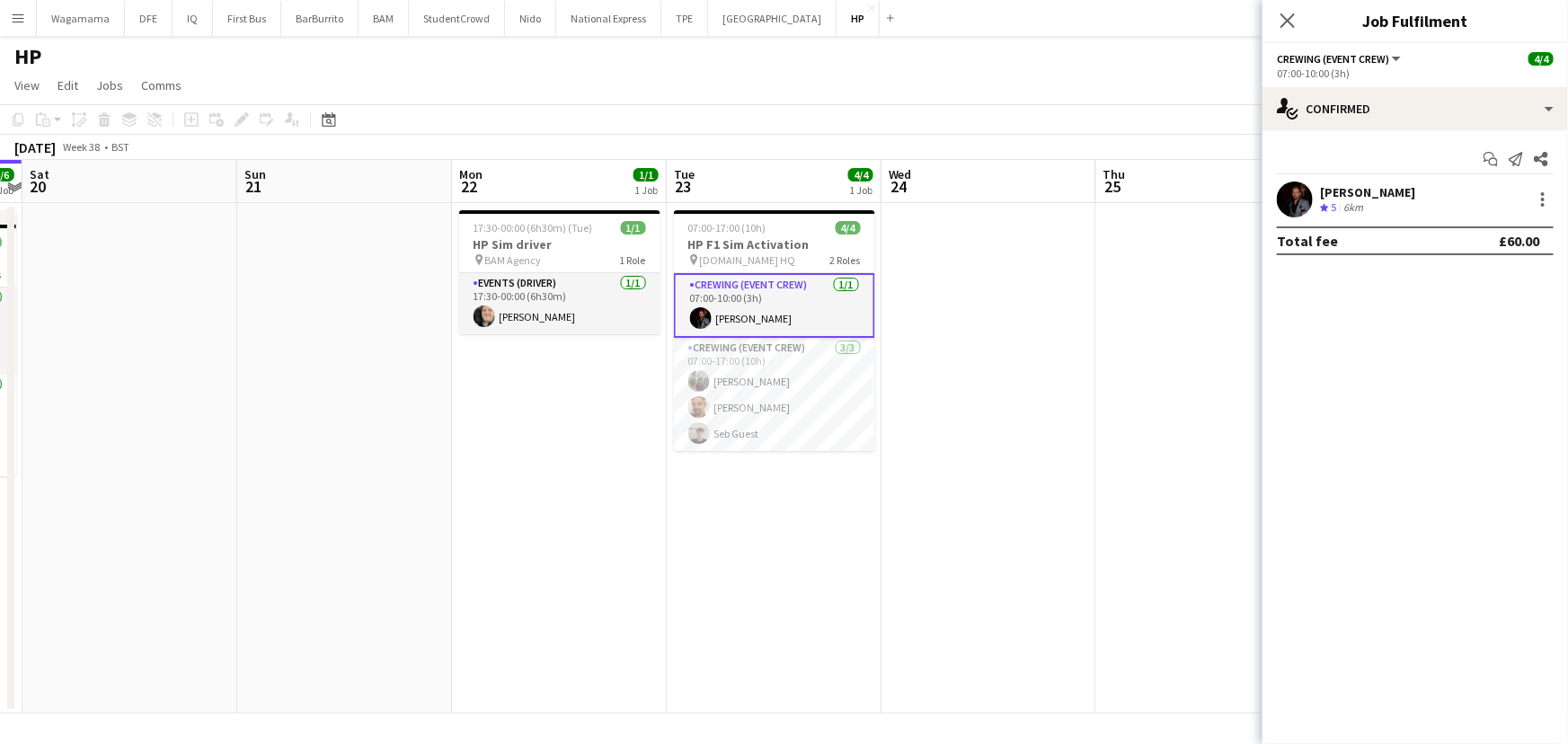
click at [1366, 199] on div "[PERSON_NAME]" at bounding box center [1368, 192] width 95 height 16
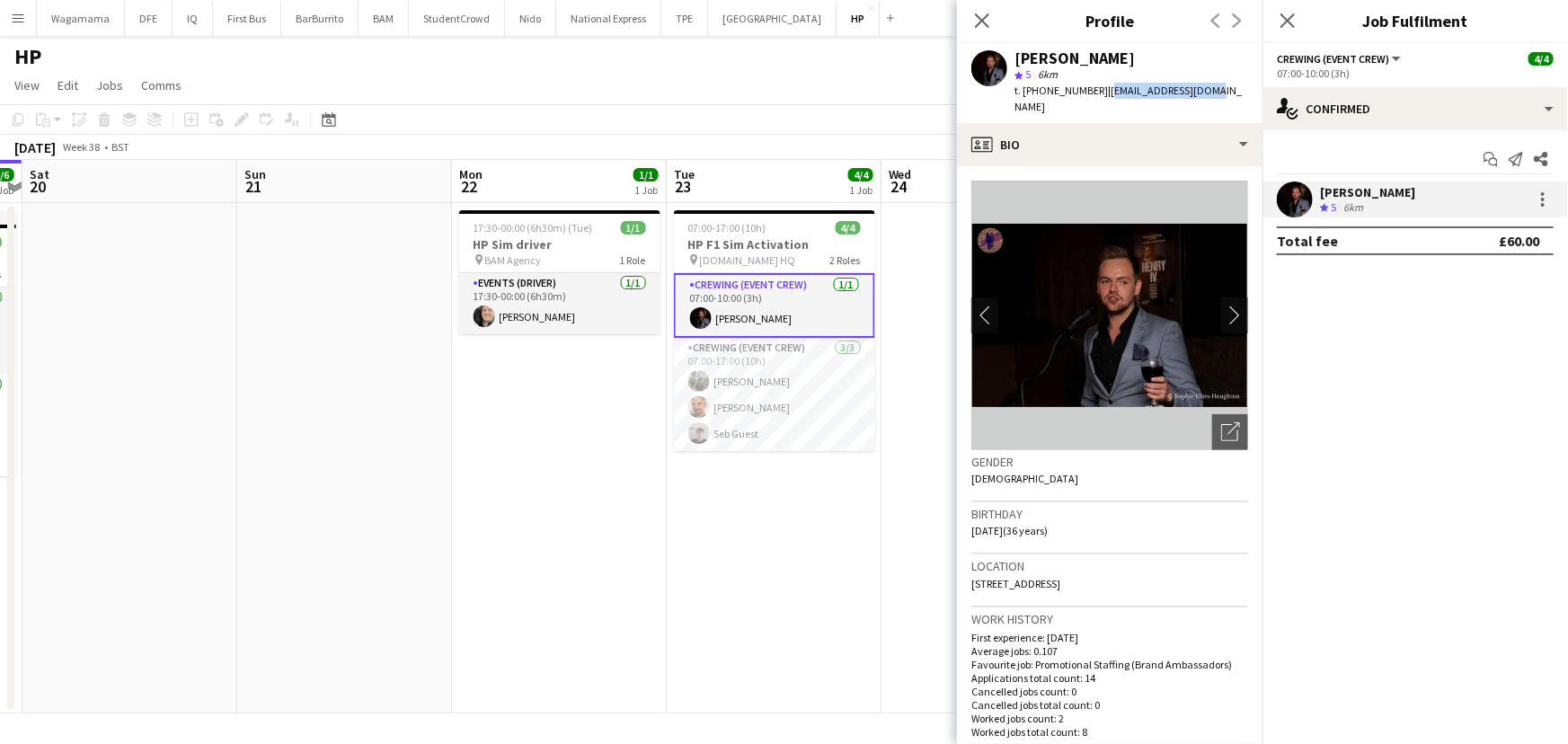
drag, startPoint x: 1228, startPoint y: 94, endPoint x: 1101, endPoint y: 90, distance: 127.1
click at [1101, 90] on app-profile-header "[PERSON_NAME] star 5 6km t. [PHONE_NUMBER] | [EMAIL_ADDRESS][DOMAIN_NAME]" at bounding box center [1110, 83] width 305 height 80
copy span "[EMAIL_ADDRESS][DOMAIN_NAME]"
